Goal: Entertainment & Leisure: Consume media (video, audio)

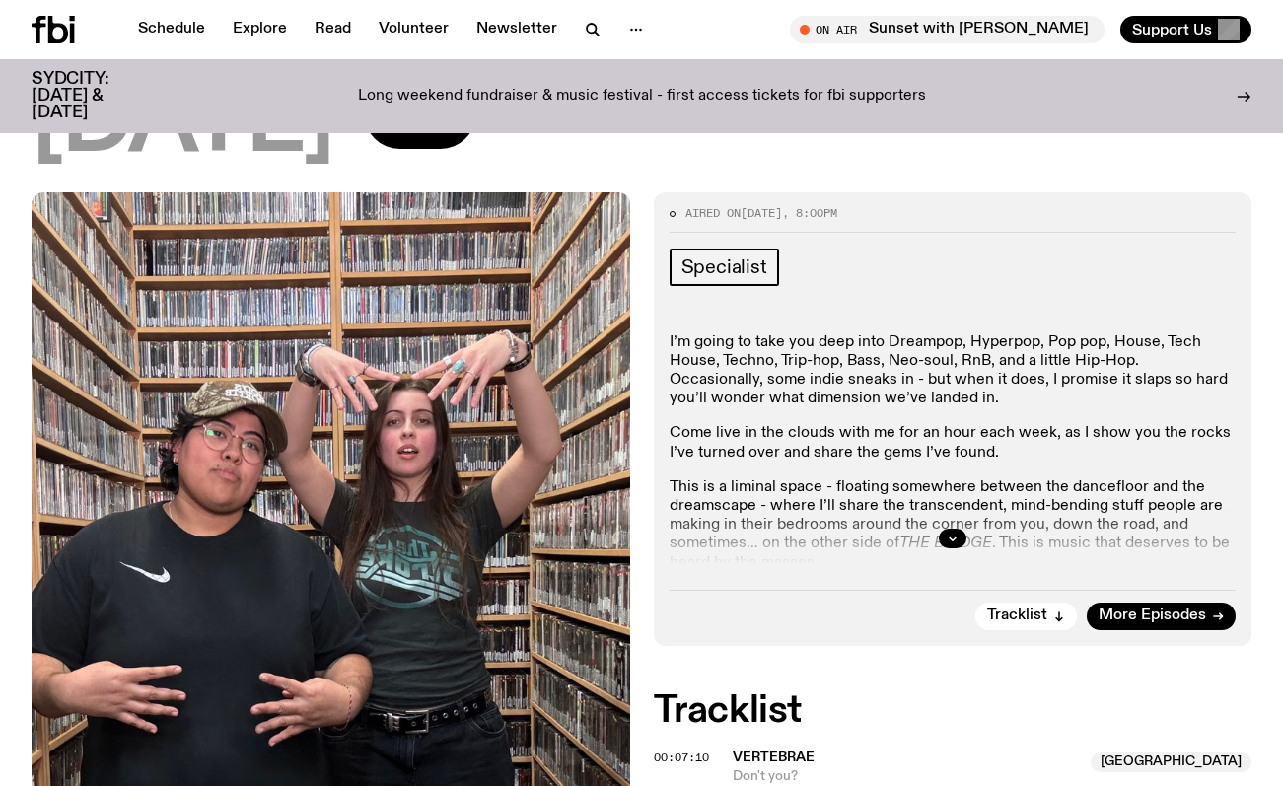
scroll to position [595, 0]
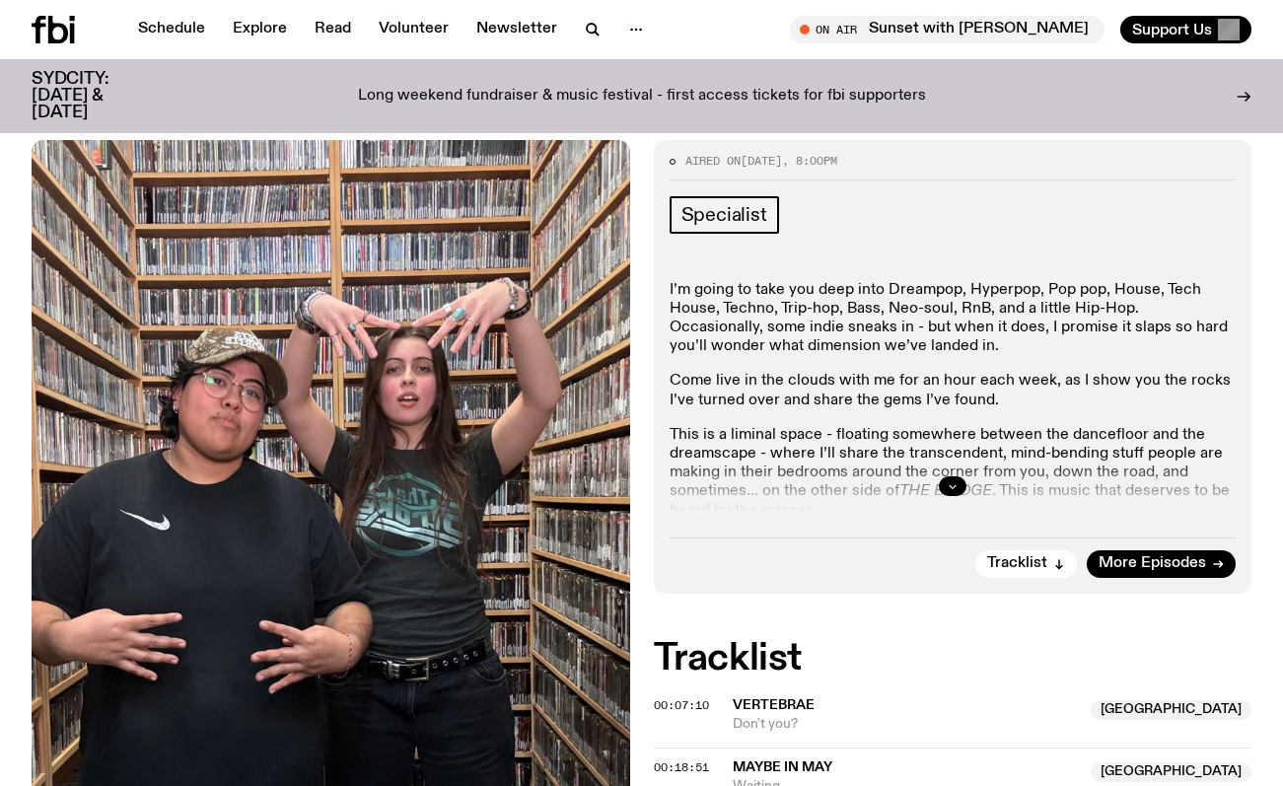
click at [956, 480] on icon "button" at bounding box center [952, 486] width 12 height 12
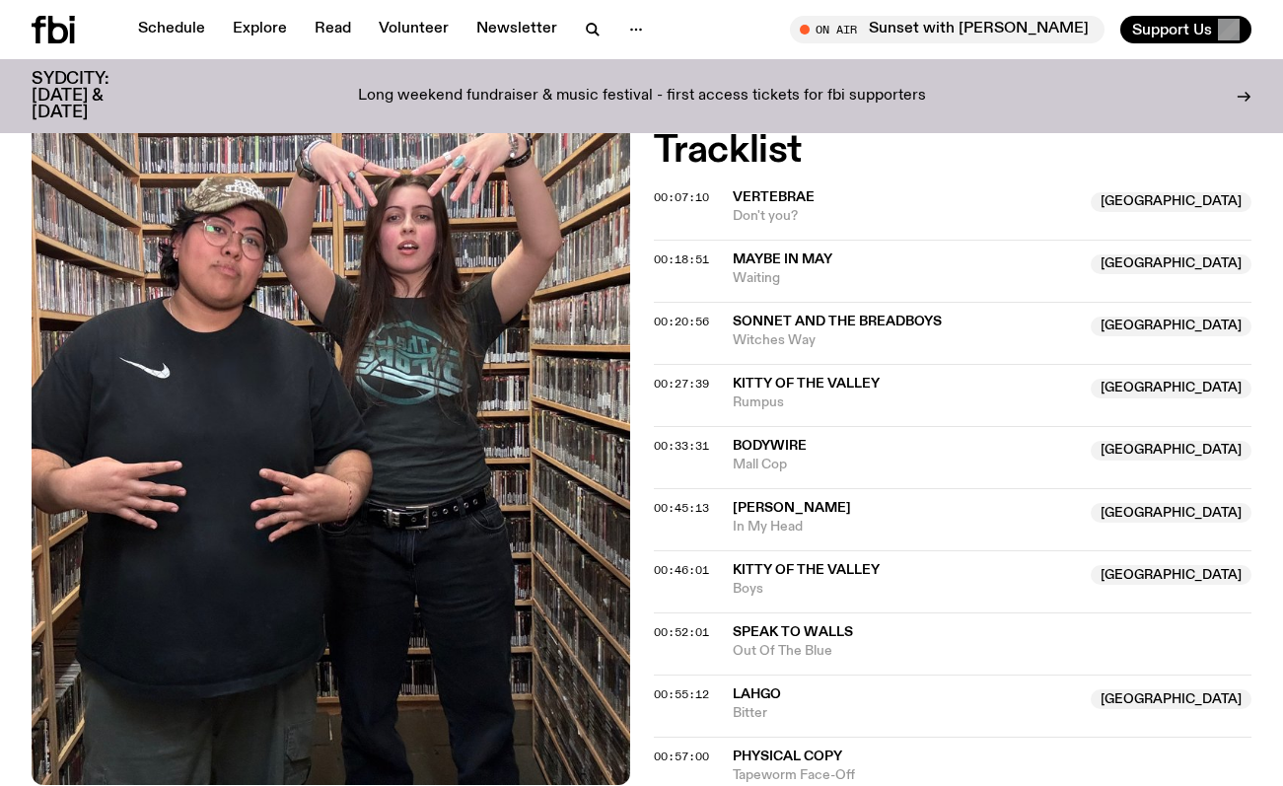
scroll to position [1518, 0]
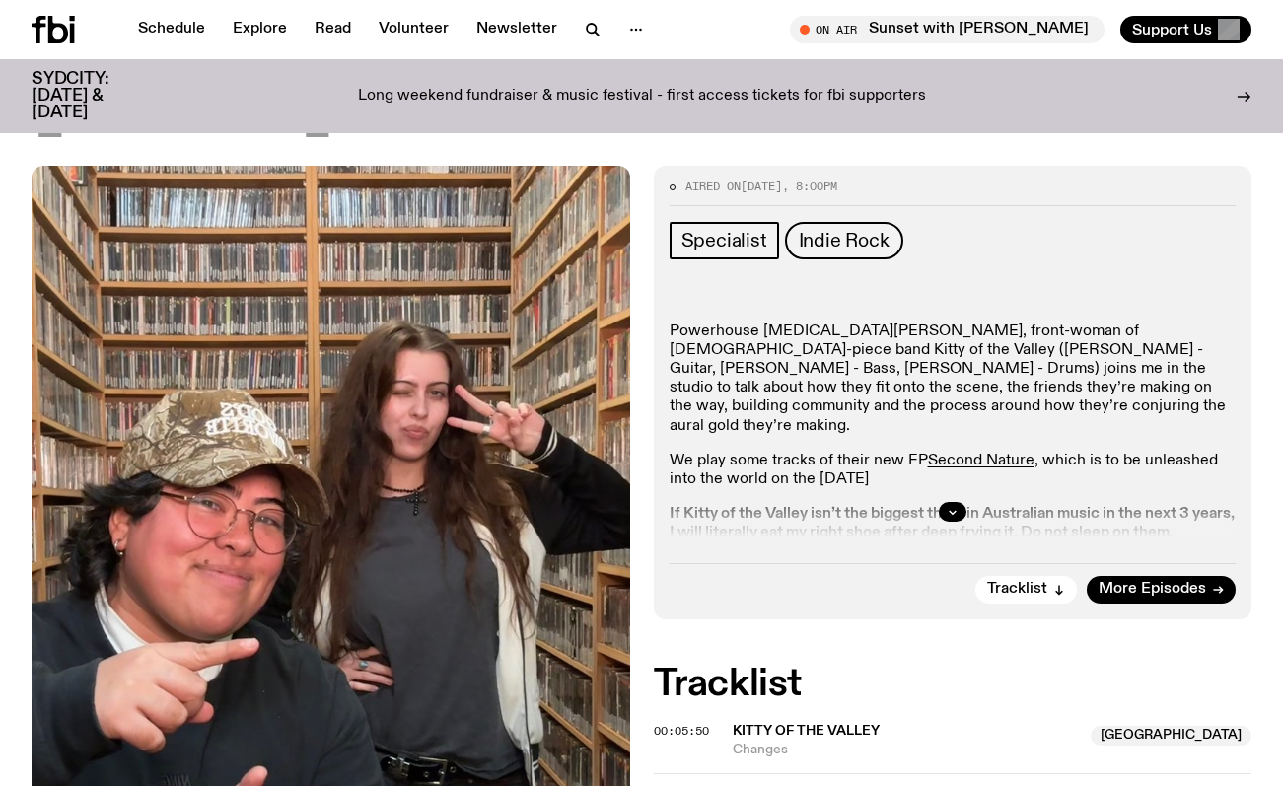
scroll to position [646, 0]
